Goal: Information Seeking & Learning: Learn about a topic

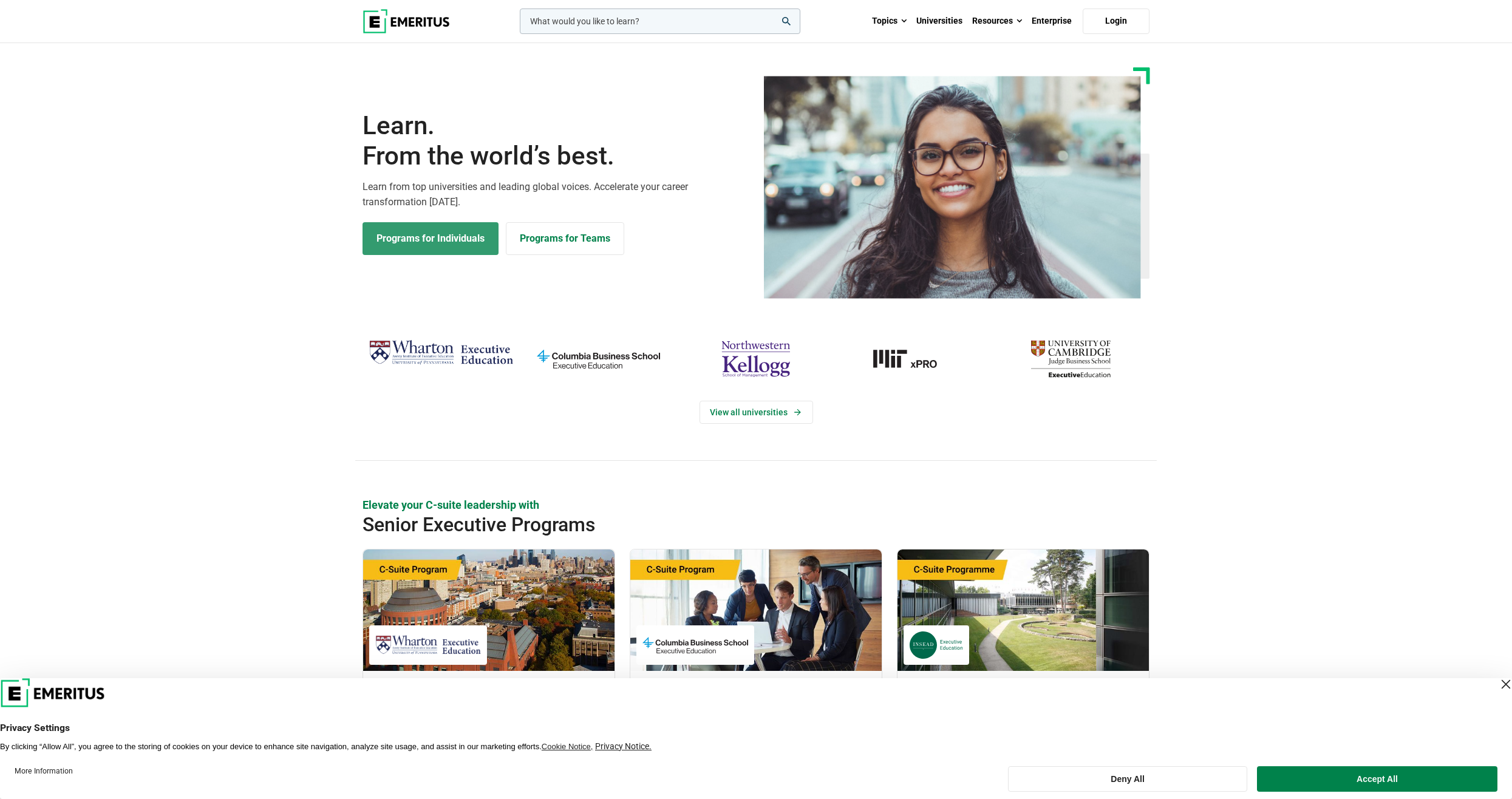
click at [422, 226] on link "Programs for Individuals" at bounding box center [430, 239] width 136 height 32
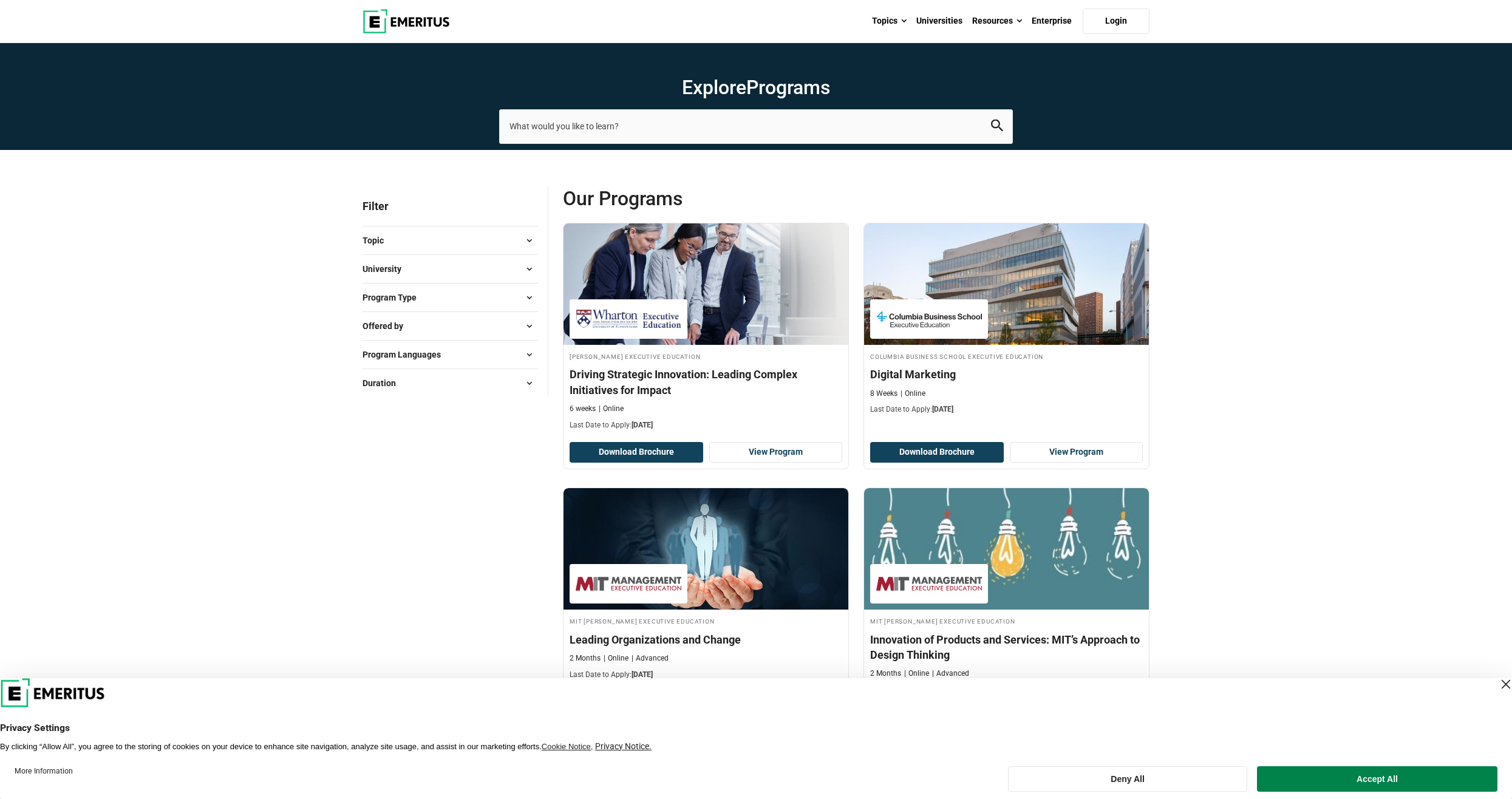
click at [530, 243] on span at bounding box center [529, 240] width 19 height 19
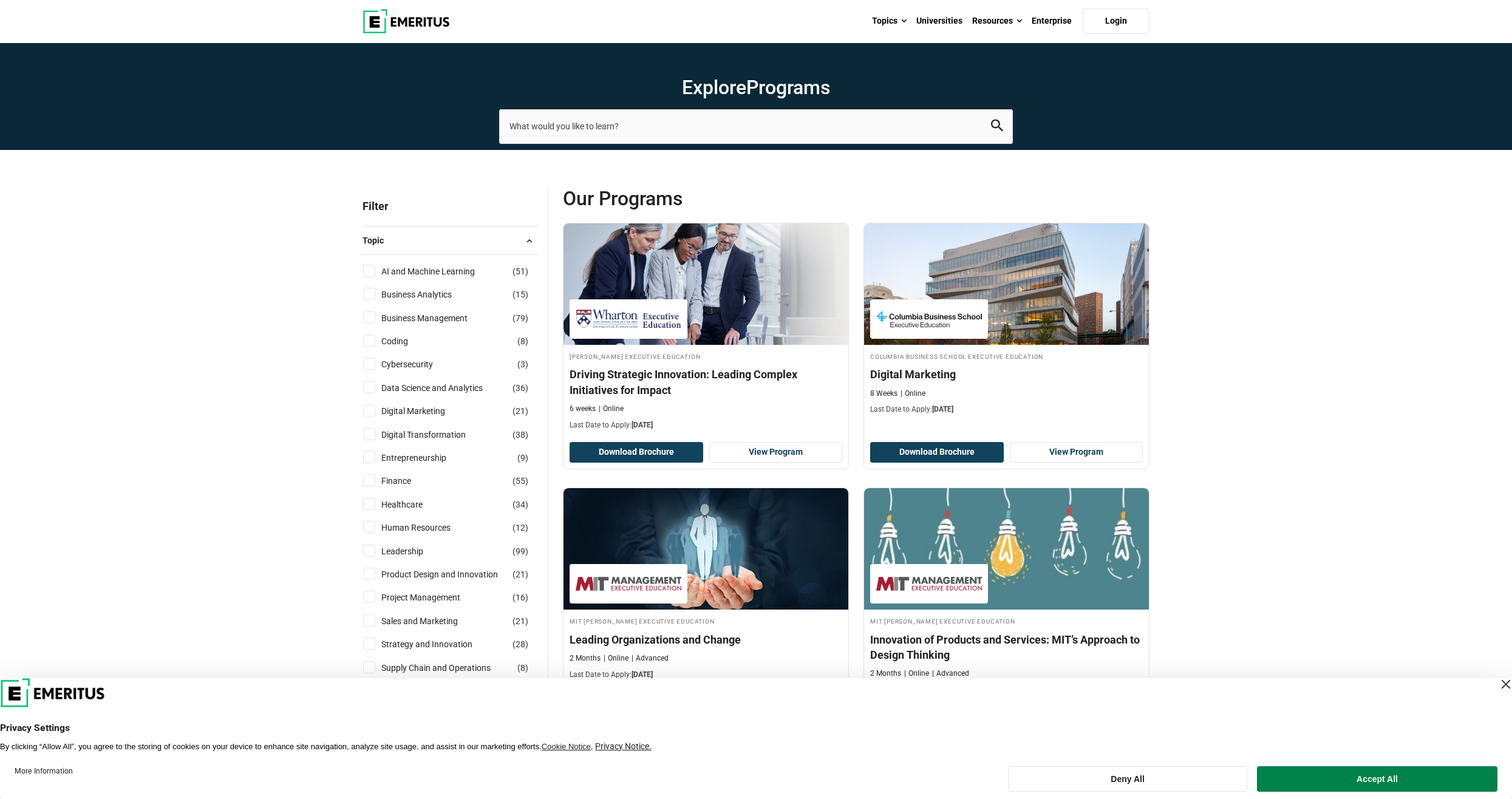
click at [373, 271] on input "AI and Machine Learning ( 51 )" at bounding box center [369, 271] width 12 height 12
checkbox input "true"
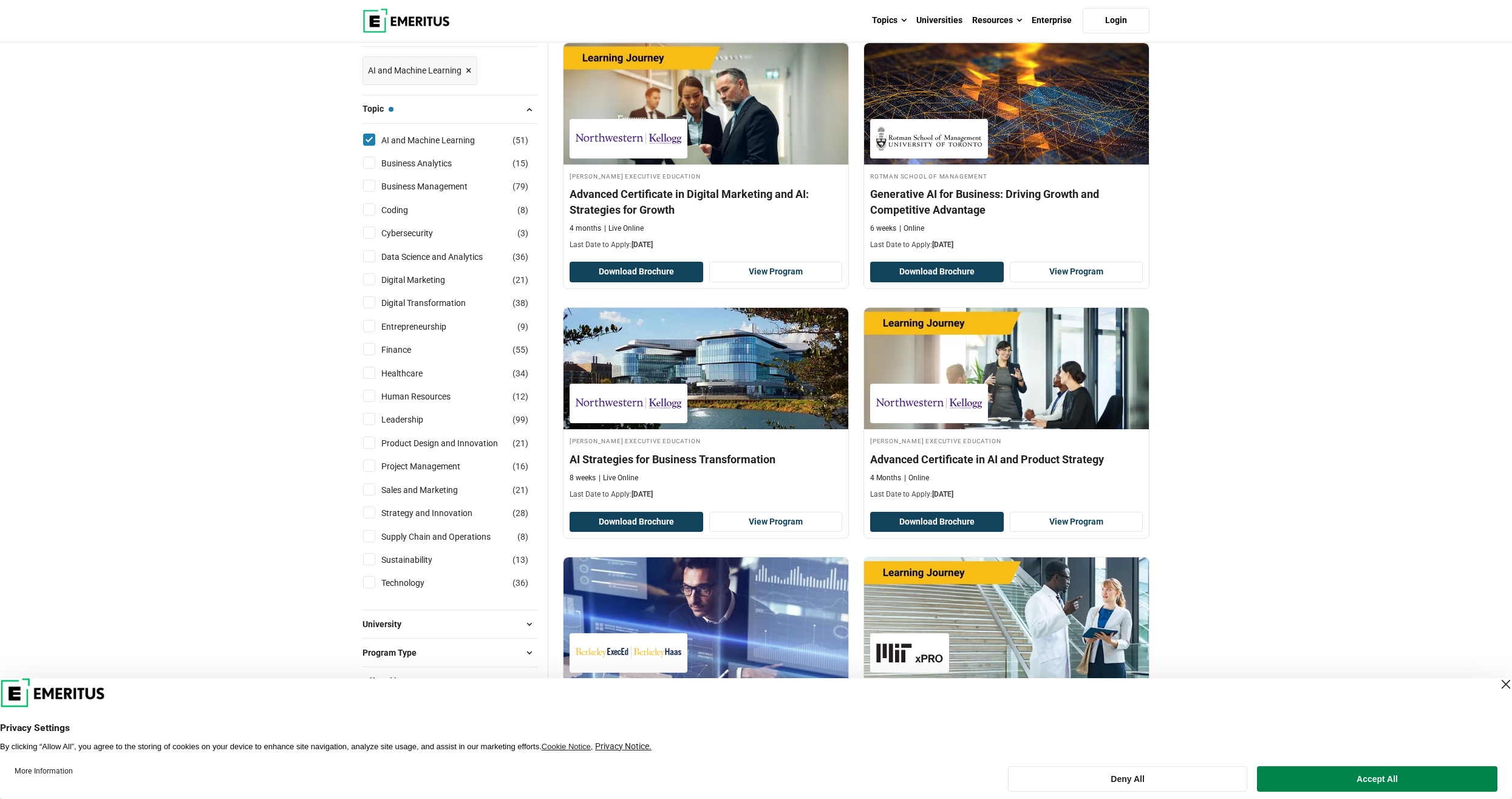
scroll to position [182, 0]
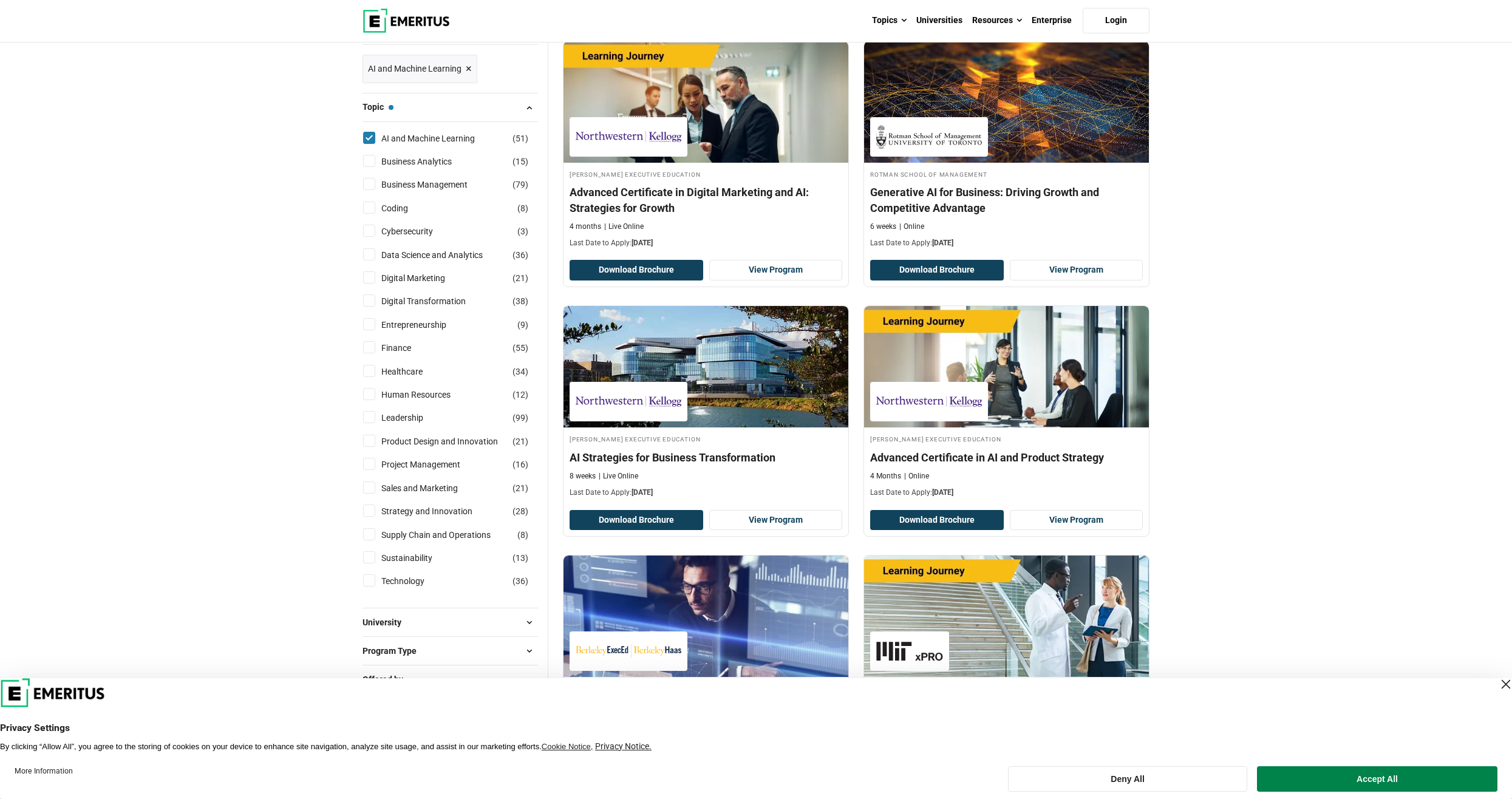
click at [369, 578] on input "Technology ( 36 )" at bounding box center [369, 581] width 12 height 12
checkbox input "true"
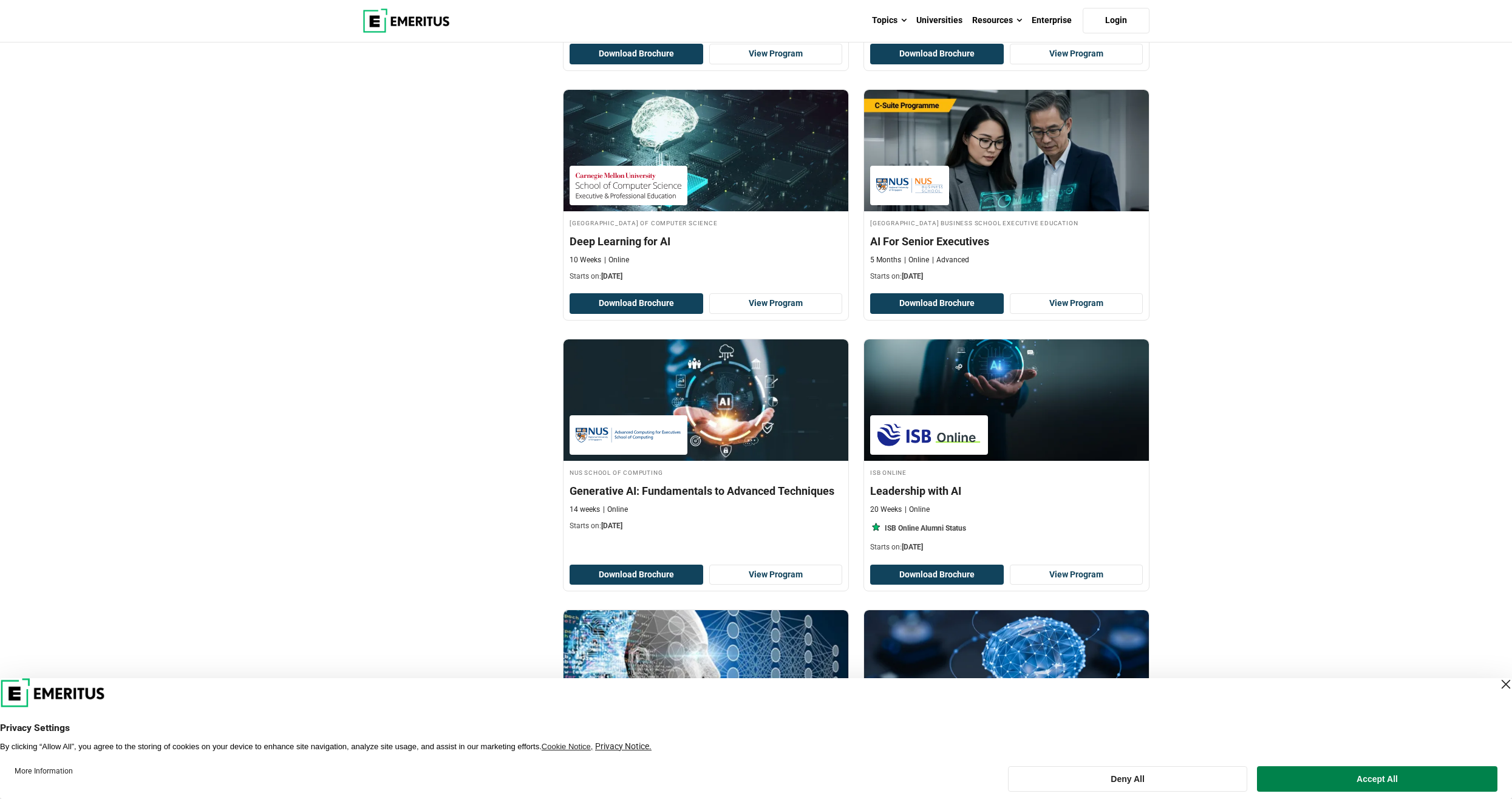
scroll to position [1943, 0]
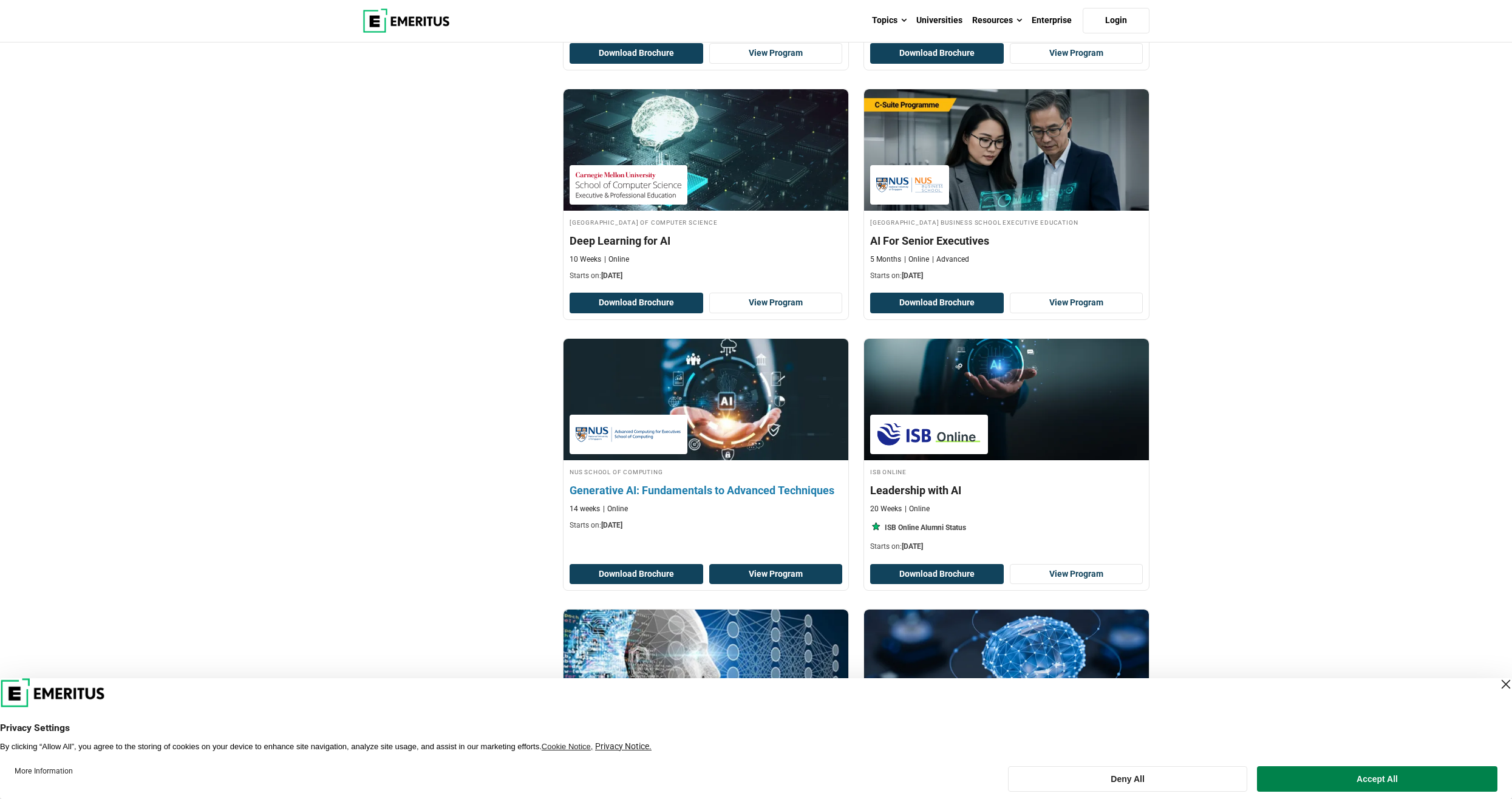
click at [750, 572] on link "View Program" at bounding box center [776, 574] width 134 height 21
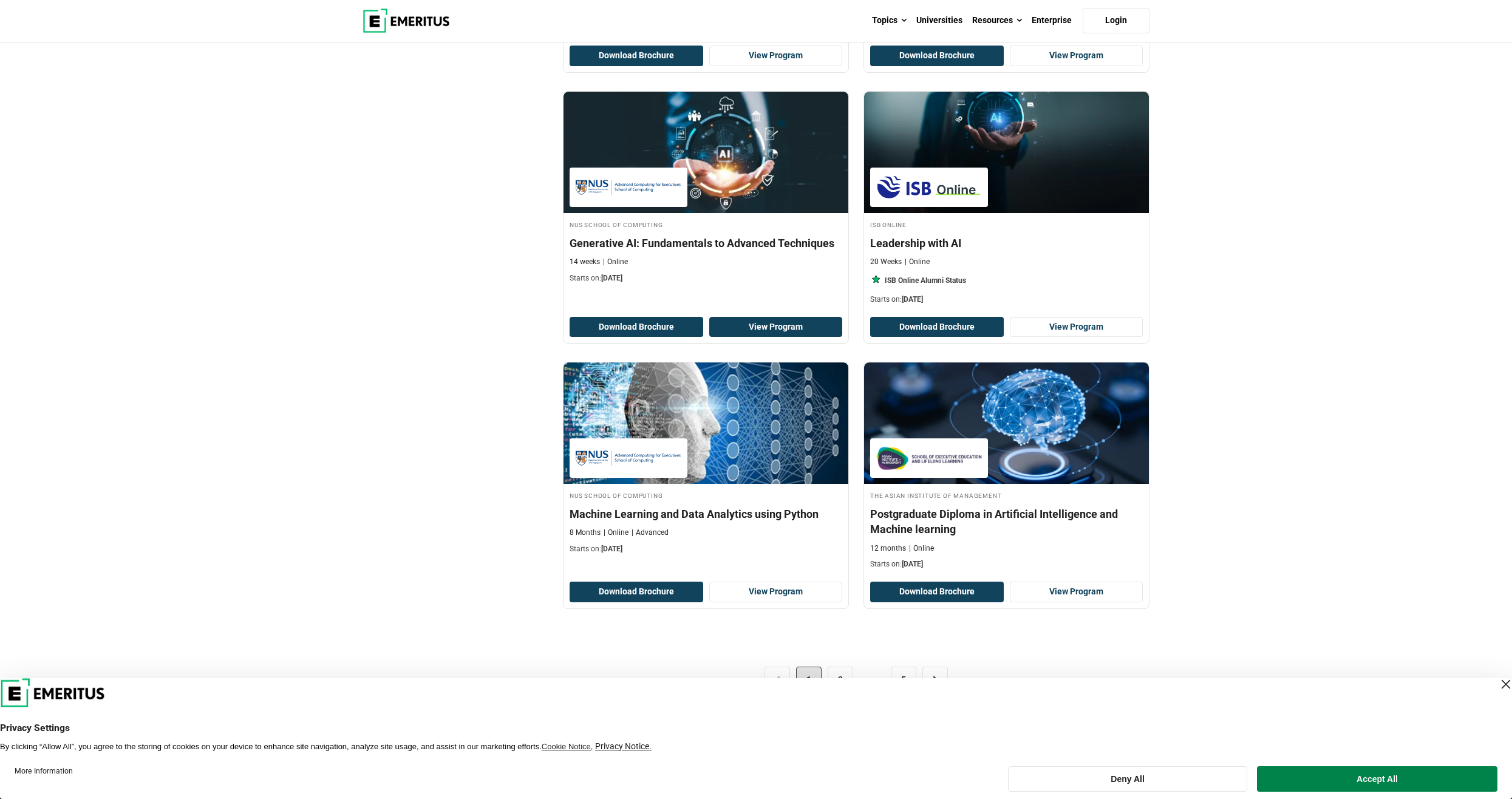
scroll to position [2308, 0]
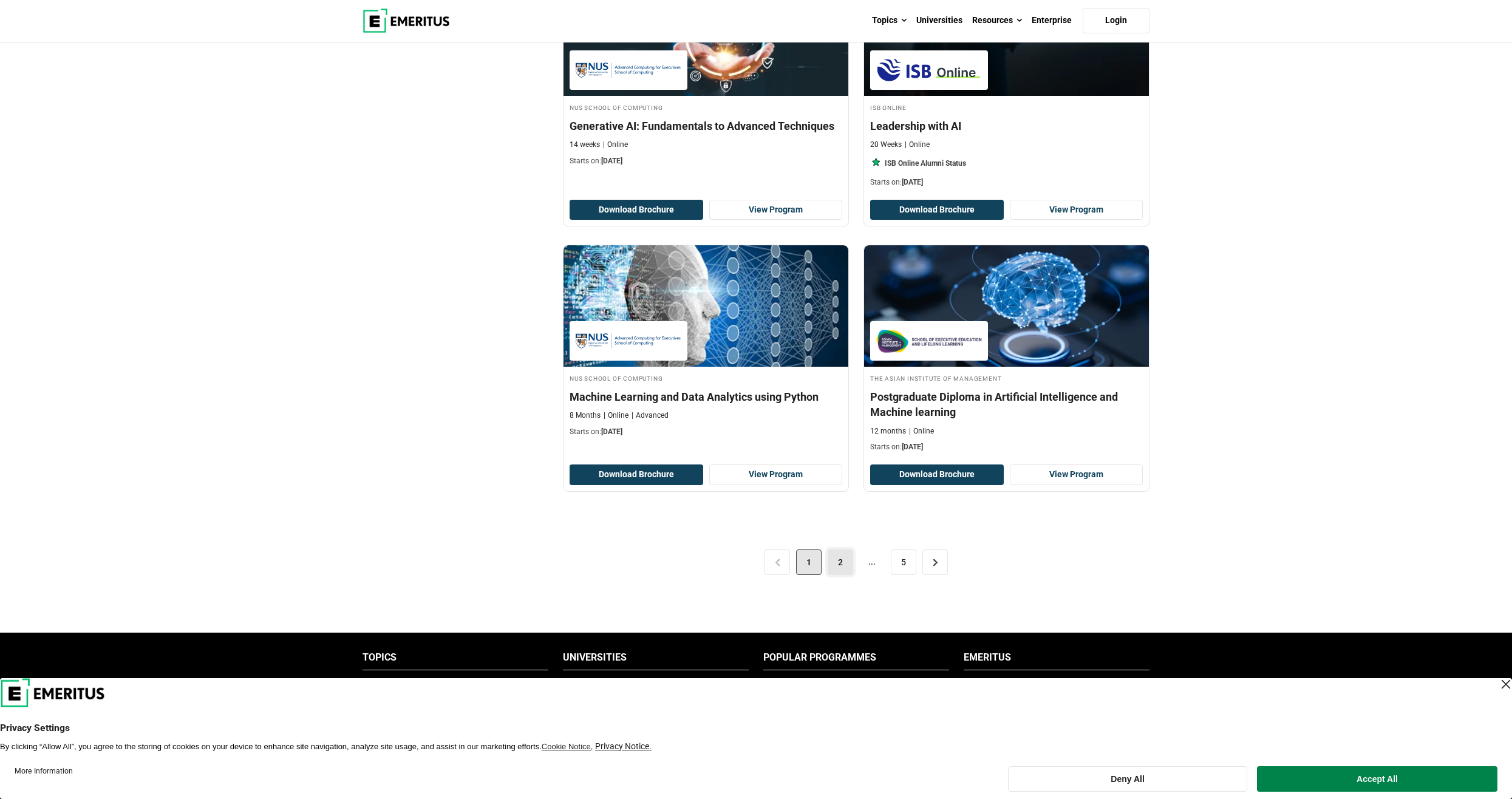
click at [844, 557] on link "2" at bounding box center [840, 562] width 25 height 26
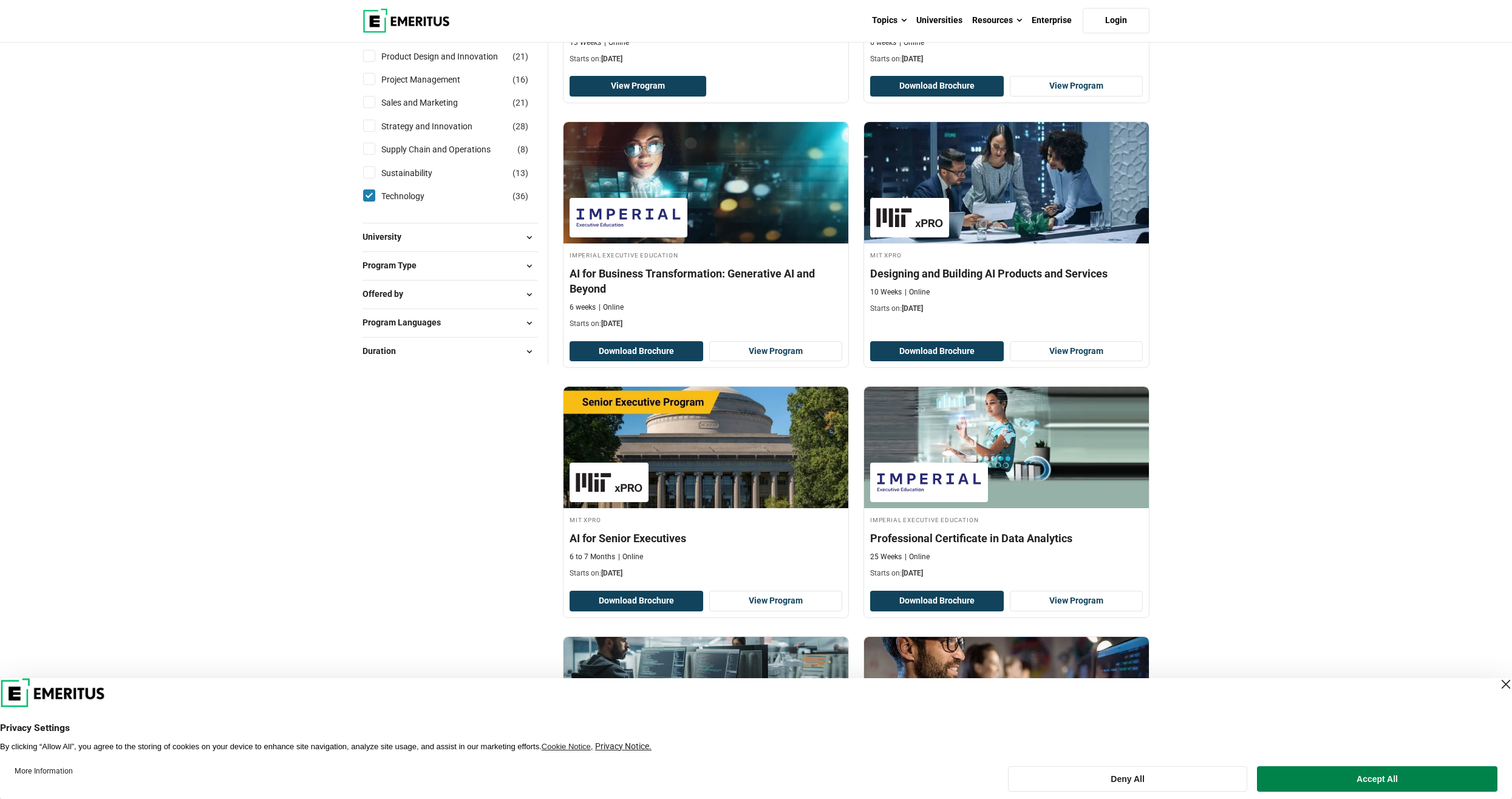
scroll to position [607, 0]
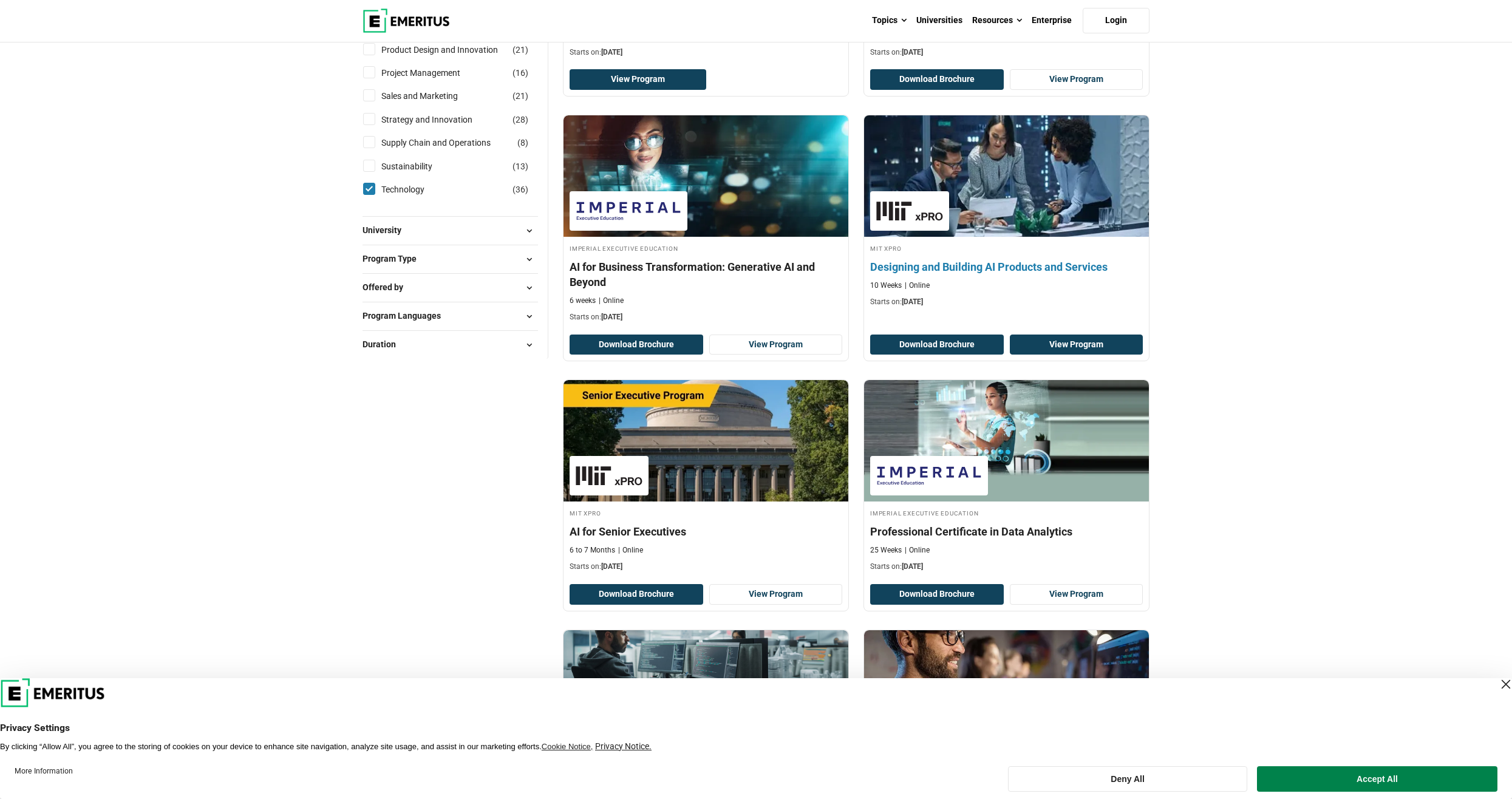
click at [1072, 344] on link "View Program" at bounding box center [1076, 345] width 134 height 21
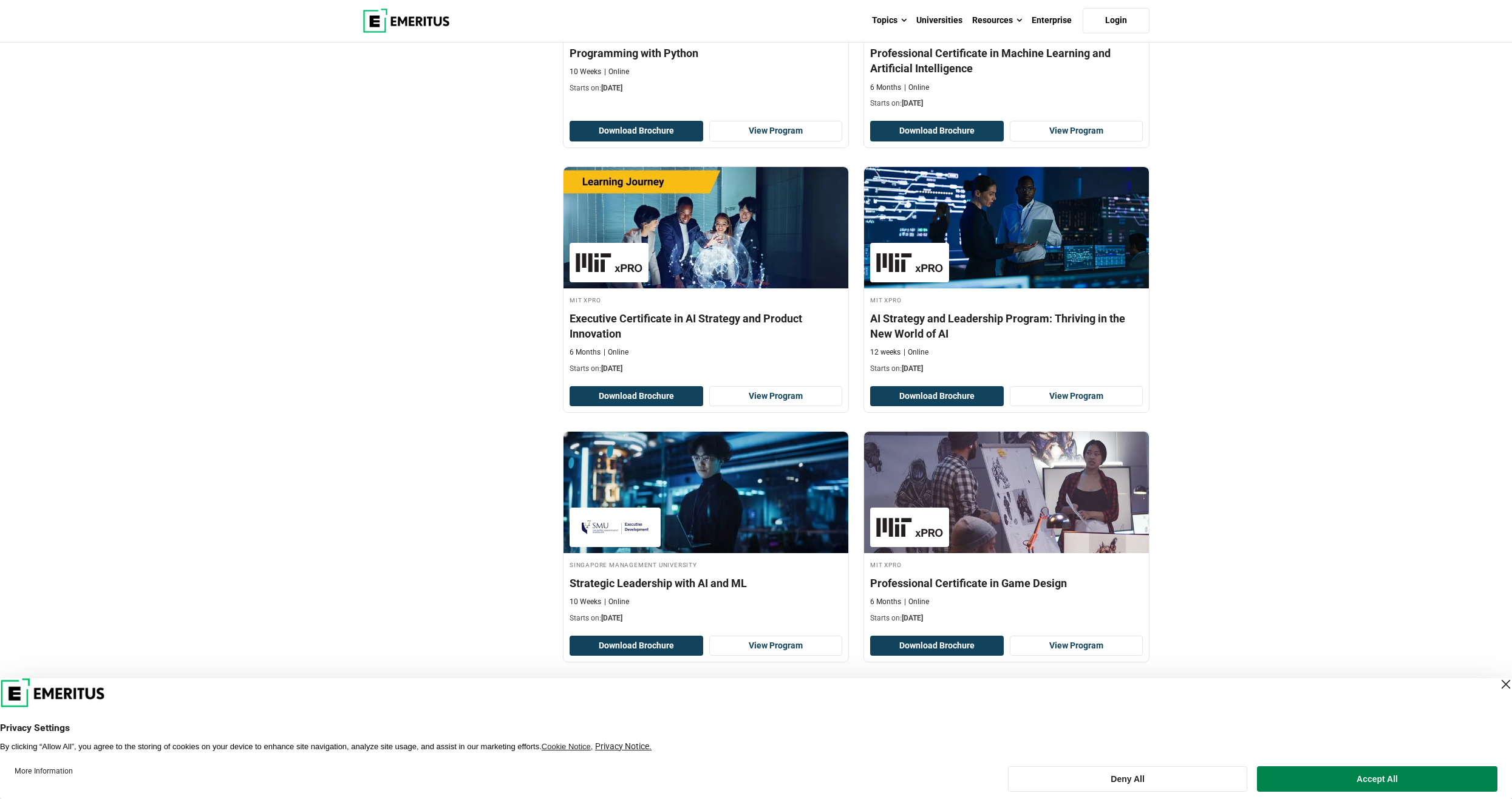
scroll to position [1943, 0]
